Goal: Check status: Check status

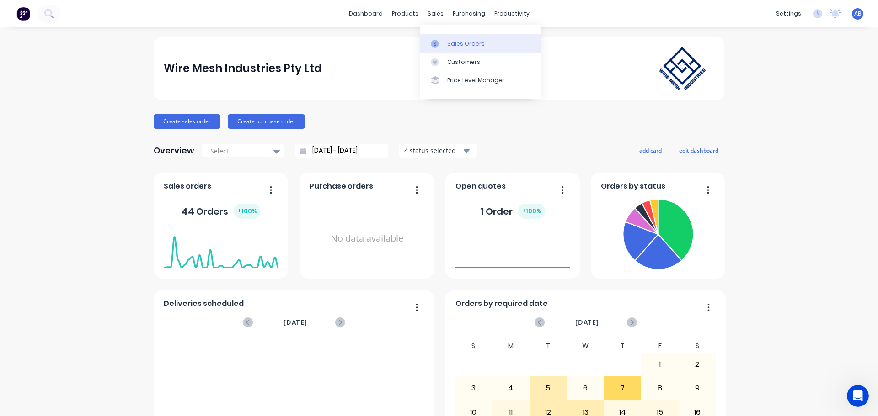
click at [455, 39] on link "Sales Orders" at bounding box center [480, 43] width 121 height 18
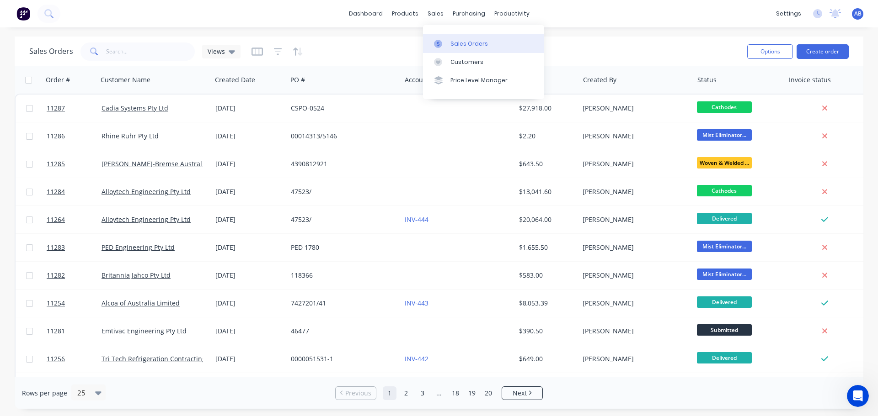
click at [448, 42] on link "Sales Orders" at bounding box center [483, 43] width 121 height 18
click at [136, 53] on input "text" at bounding box center [150, 52] width 89 height 18
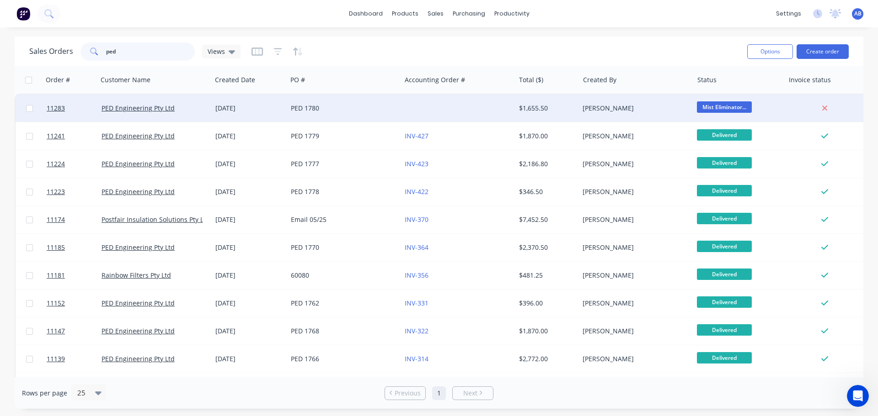
type input "ped"
click at [412, 112] on div at bounding box center [458, 108] width 114 height 27
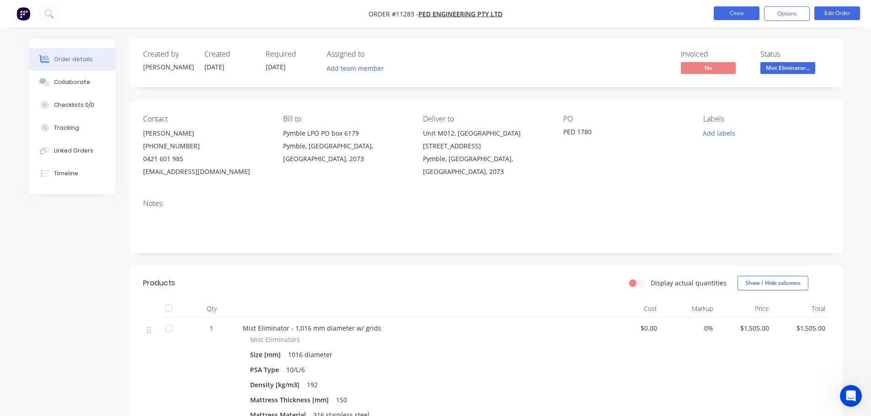
click at [747, 15] on button "Close" at bounding box center [737, 13] width 46 height 14
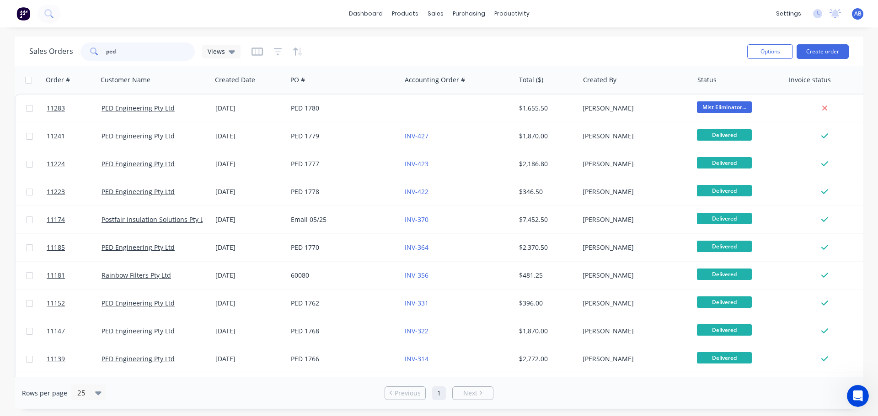
click at [132, 49] on input "ped" at bounding box center [150, 52] width 89 height 18
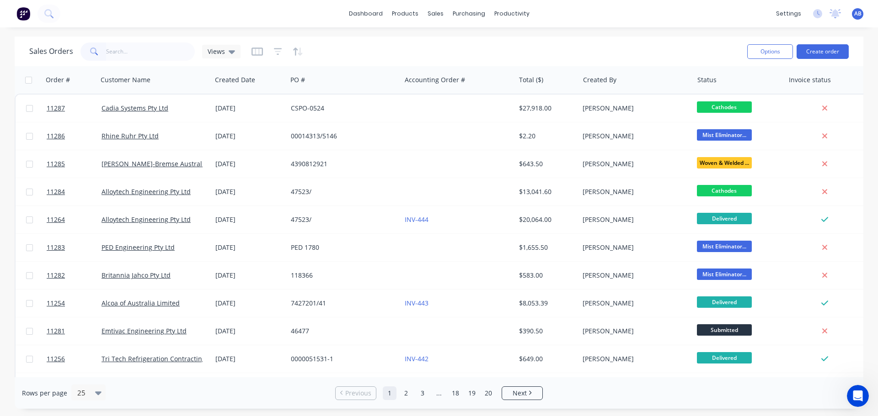
click at [22, 16] on img at bounding box center [23, 14] width 14 height 14
